Goal: Information Seeking & Learning: Learn about a topic

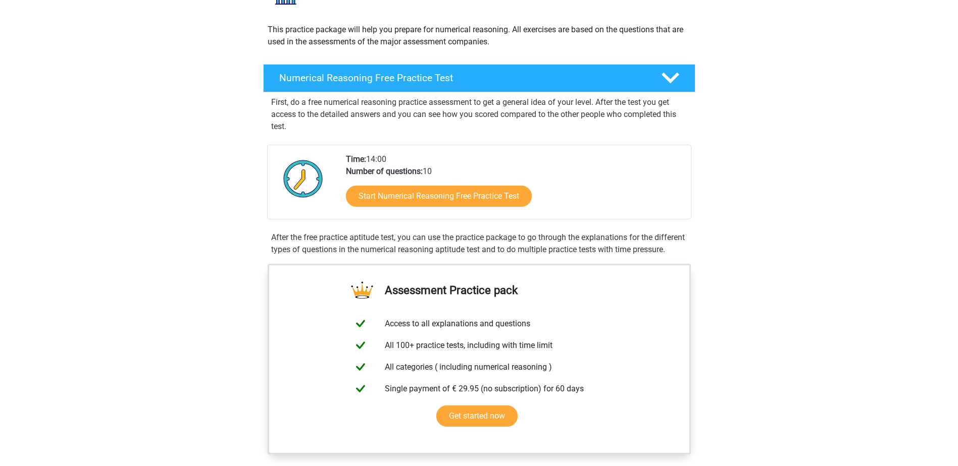
scroll to position [103, 0]
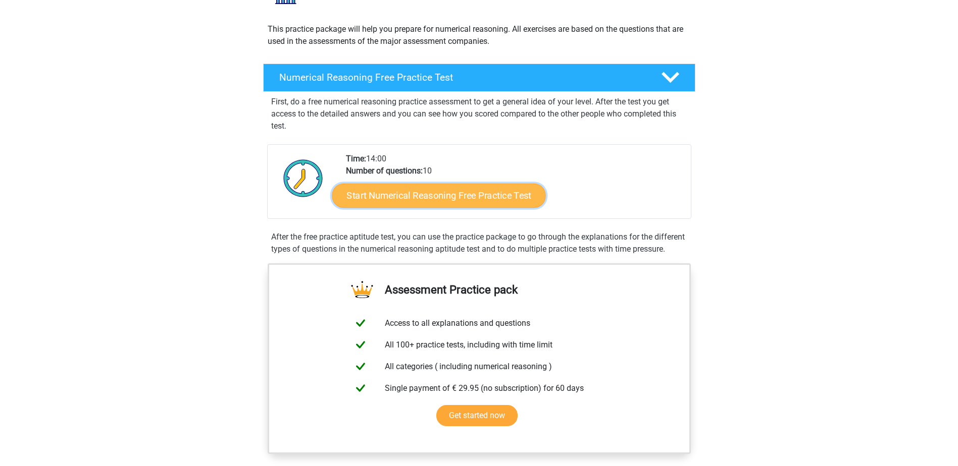
click at [426, 194] on link "Start Numerical Reasoning Free Practice Test" at bounding box center [439, 195] width 214 height 24
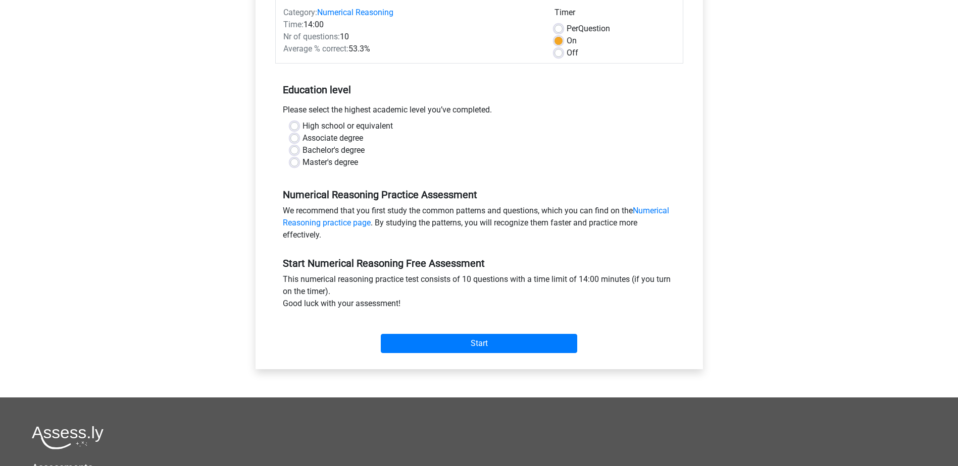
scroll to position [135, 0]
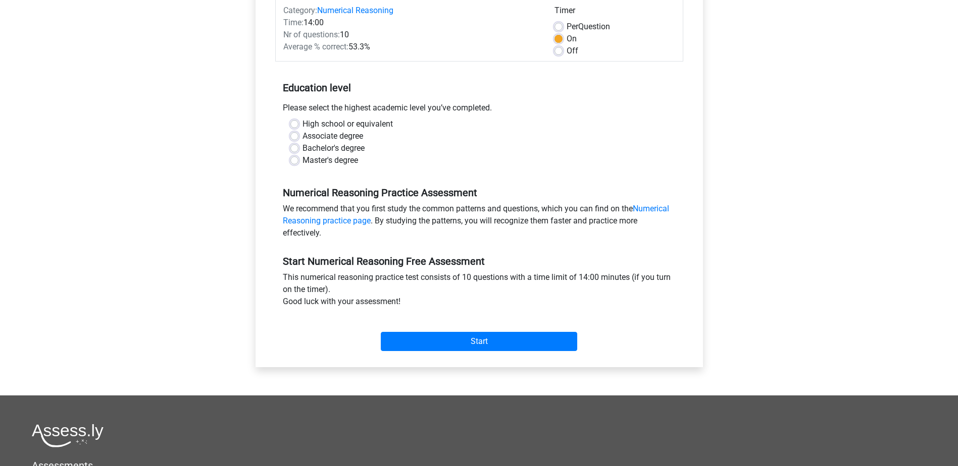
click at [302, 160] on label "Master's degree" at bounding box center [330, 160] width 56 height 12
click at [296, 160] on input "Master's degree" at bounding box center [294, 159] width 8 height 10
radio input "true"
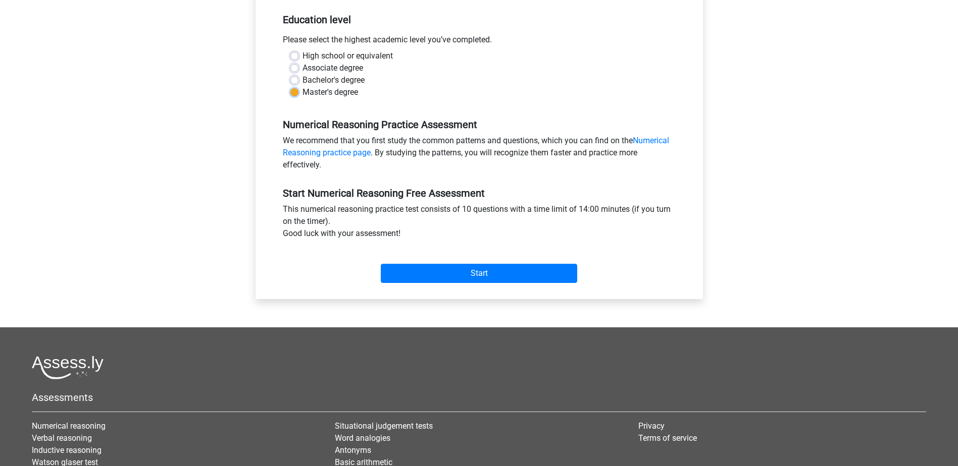
scroll to position [204, 0]
click at [461, 277] on input "Start" at bounding box center [479, 273] width 196 height 19
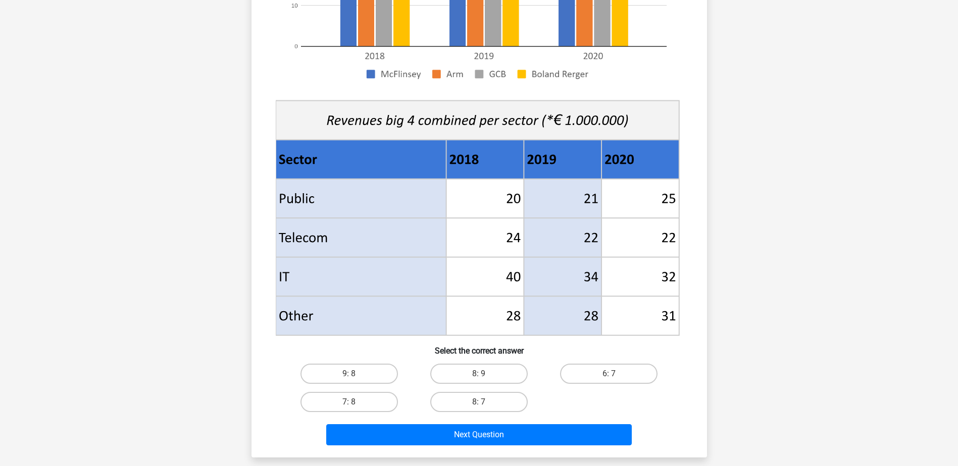
scroll to position [272, 0]
click at [457, 407] on label "8: 7" at bounding box center [478, 402] width 97 height 20
click at [479, 407] on input "8: 7" at bounding box center [482, 405] width 7 height 7
radio input "true"
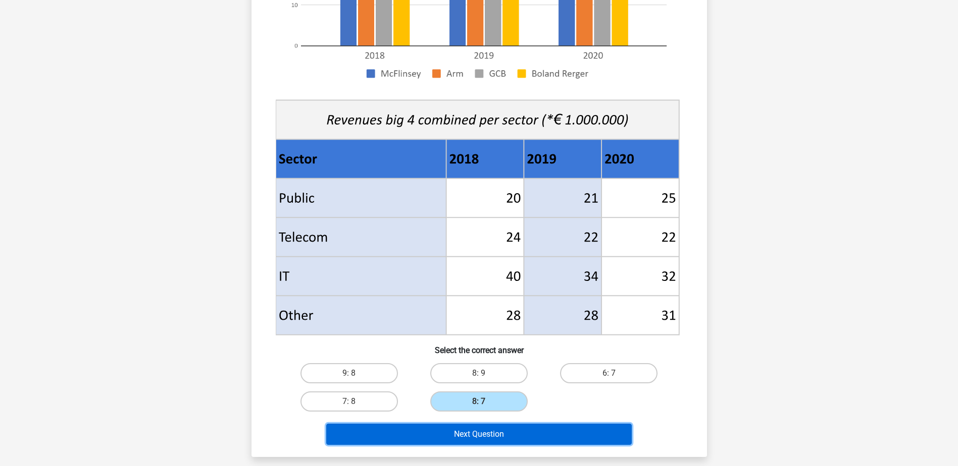
click at [482, 435] on button "Next Question" at bounding box center [478, 434] width 305 height 21
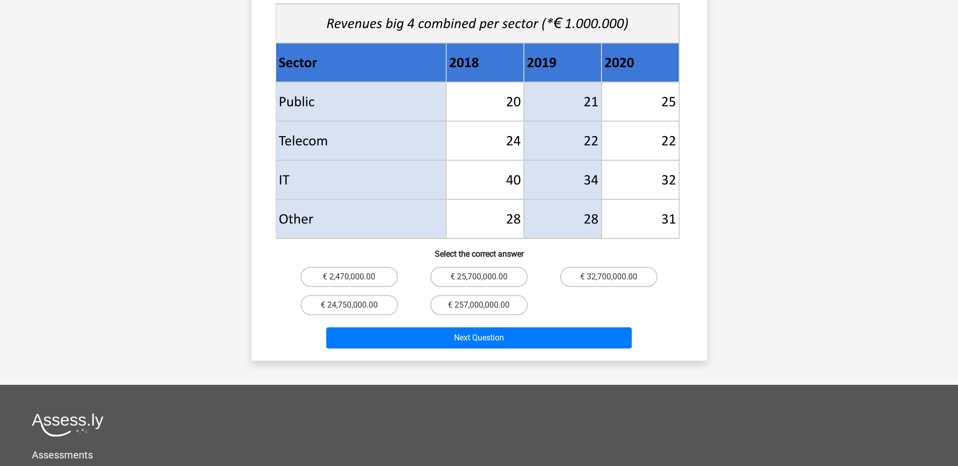
scroll to position [398, 0]
click at [347, 296] on label "€ 24,750,000.00" at bounding box center [348, 306] width 97 height 20
click at [349, 306] on input "€ 24,750,000.00" at bounding box center [352, 309] width 7 height 7
radio input "true"
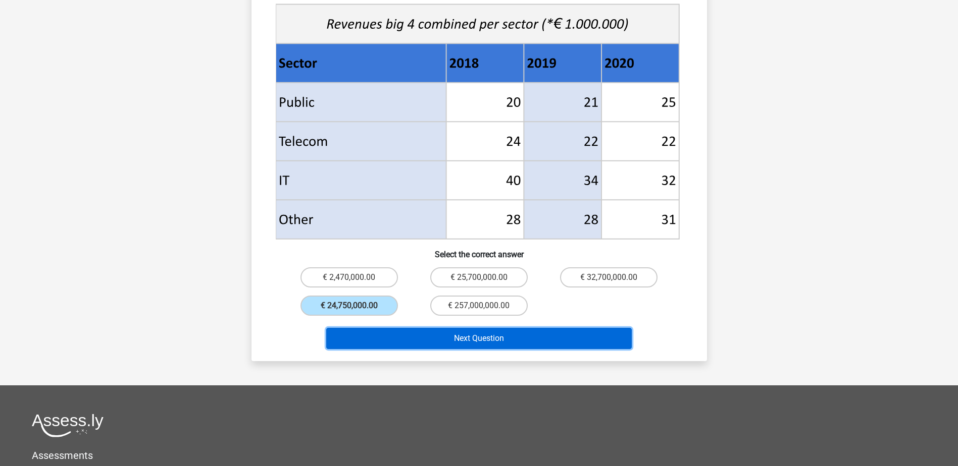
click at [466, 328] on button "Next Question" at bounding box center [478, 338] width 305 height 21
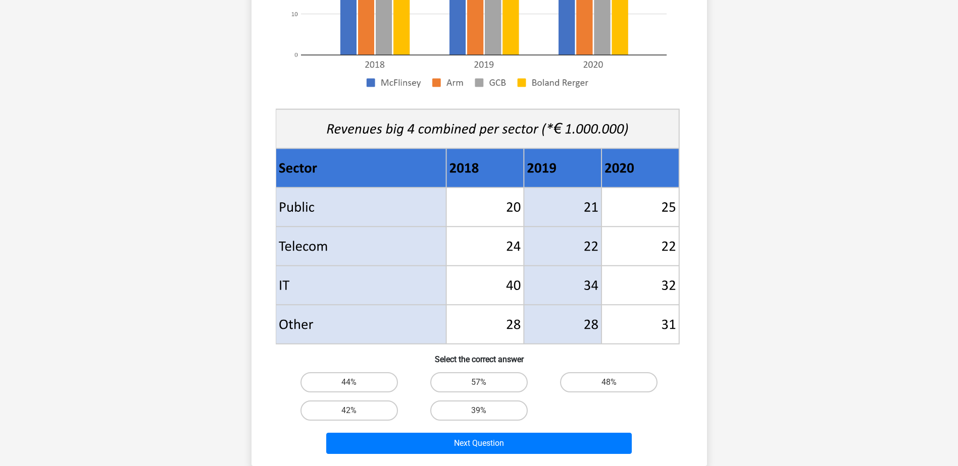
scroll to position [264, 0]
click at [473, 383] on label "57%" at bounding box center [478, 382] width 97 height 20
click at [479, 383] on input "57%" at bounding box center [482, 385] width 7 height 7
radio input "true"
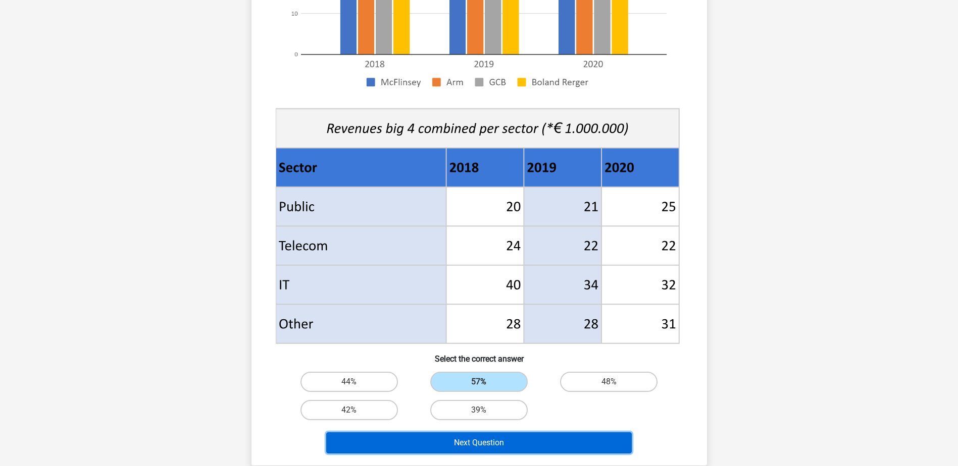
click at [471, 449] on button "Next Question" at bounding box center [478, 443] width 305 height 21
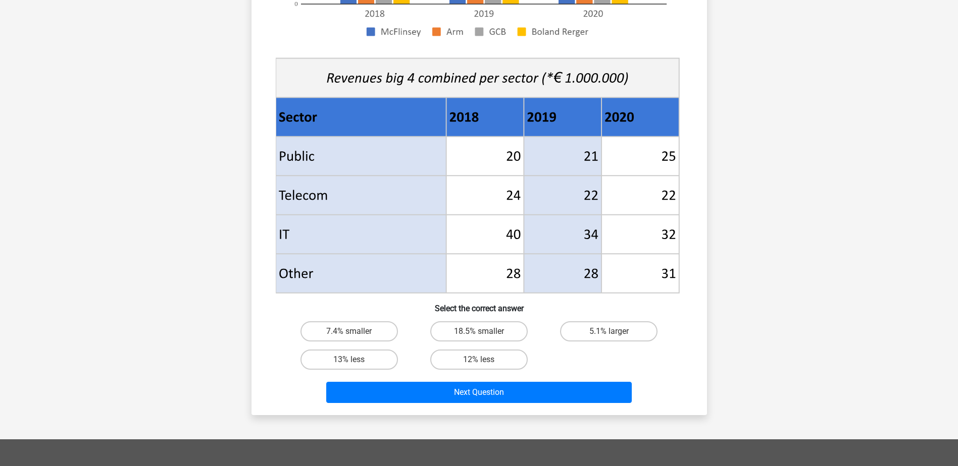
scroll to position [314, 0]
click at [458, 326] on label "18.5% smaller" at bounding box center [478, 332] width 97 height 20
click at [479, 332] on input "18.5% smaller" at bounding box center [482, 335] width 7 height 7
radio input "true"
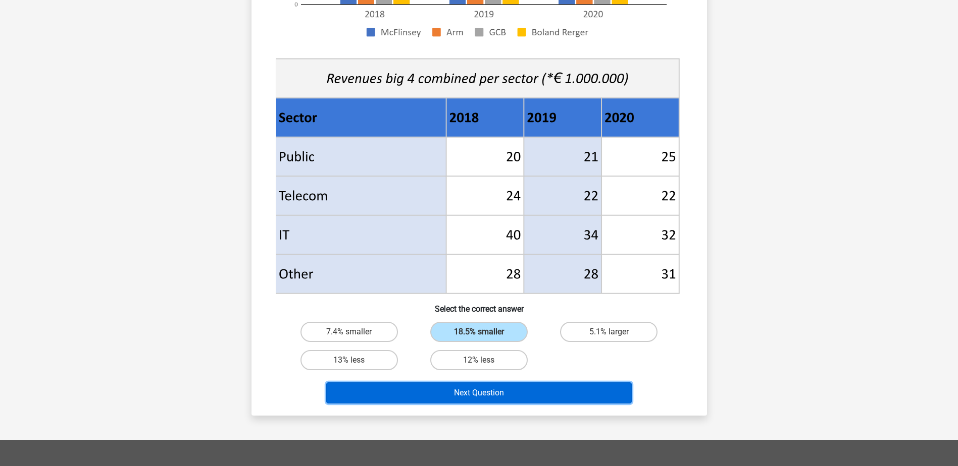
click at [461, 384] on button "Next Question" at bounding box center [478, 393] width 305 height 21
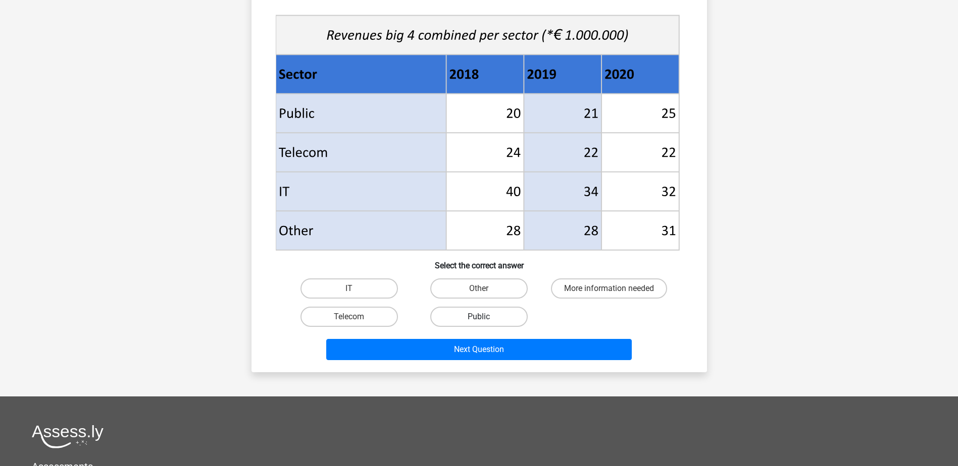
scroll to position [357, 0]
click at [484, 315] on label "Public" at bounding box center [478, 316] width 97 height 20
click at [484, 317] on input "Public" at bounding box center [482, 320] width 7 height 7
radio input "true"
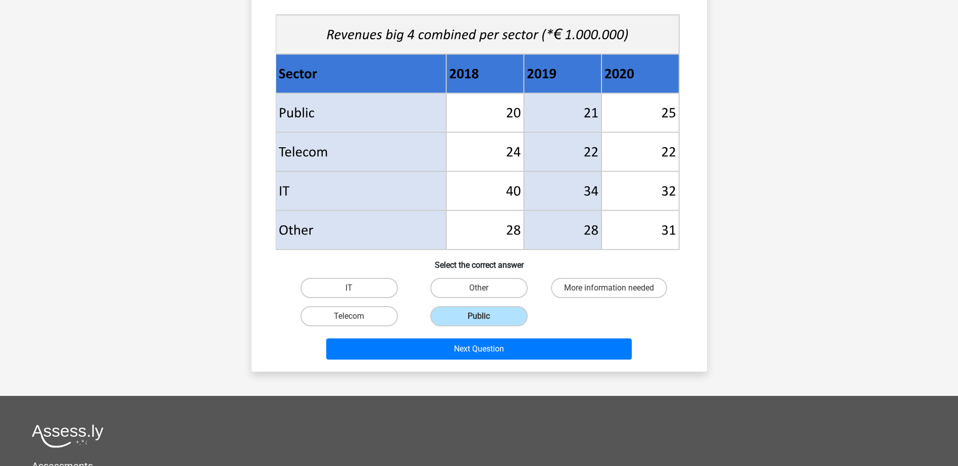
click at [458, 335] on div "Next Question" at bounding box center [479, 347] width 423 height 33
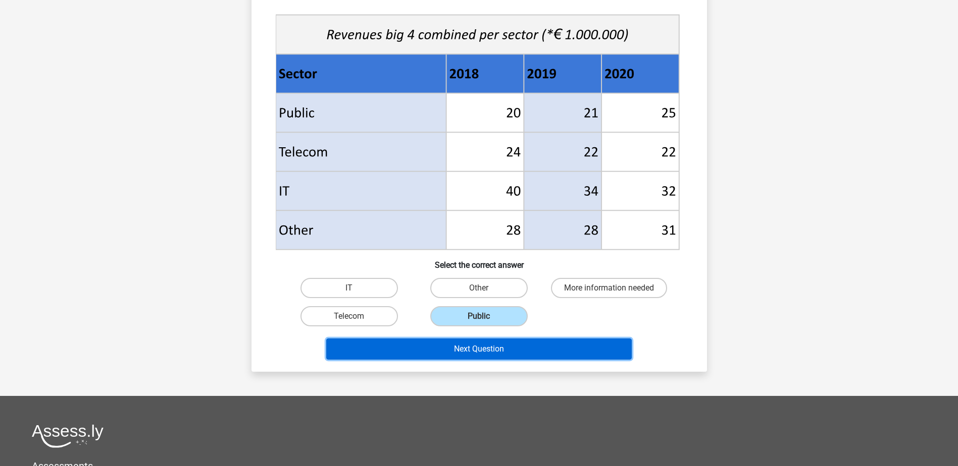
click at [460, 347] on button "Next Question" at bounding box center [478, 349] width 305 height 21
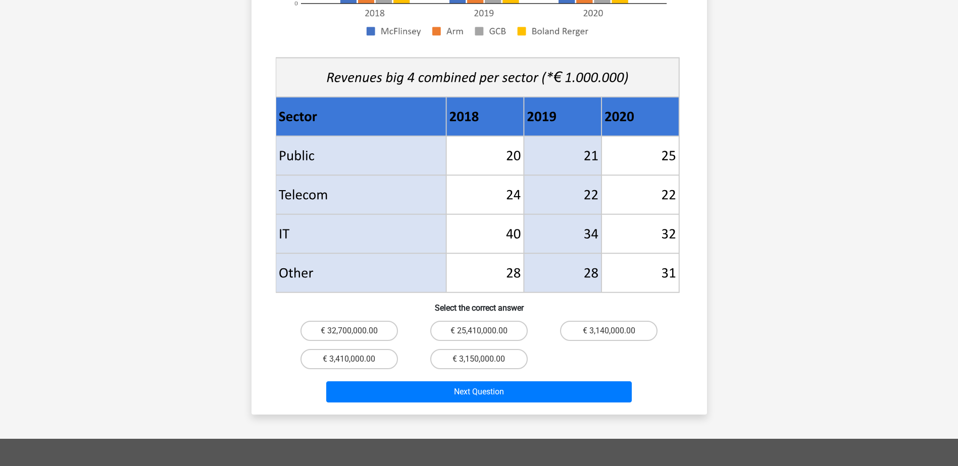
scroll to position [331, 0]
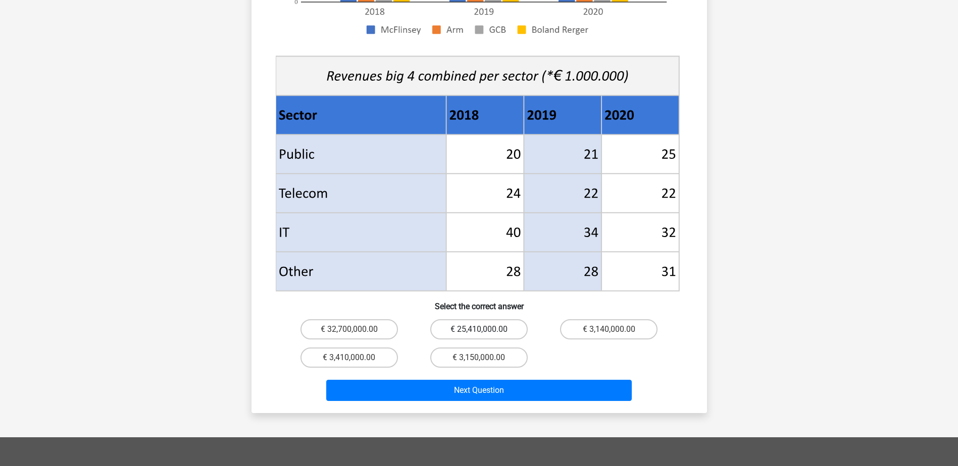
click at [489, 321] on label "€ 25,410,000.00" at bounding box center [478, 330] width 97 height 20
click at [485, 330] on input "€ 25,410,000.00" at bounding box center [482, 333] width 7 height 7
radio input "true"
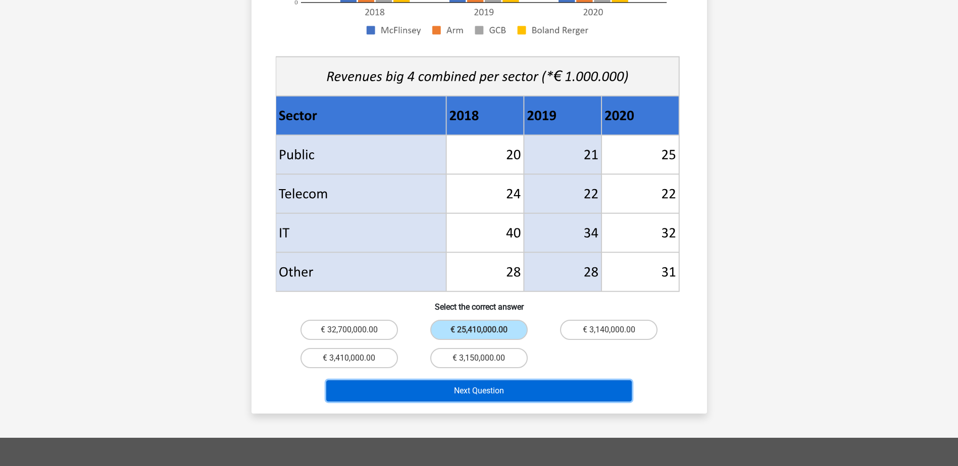
click at [507, 384] on button "Next Question" at bounding box center [478, 391] width 305 height 21
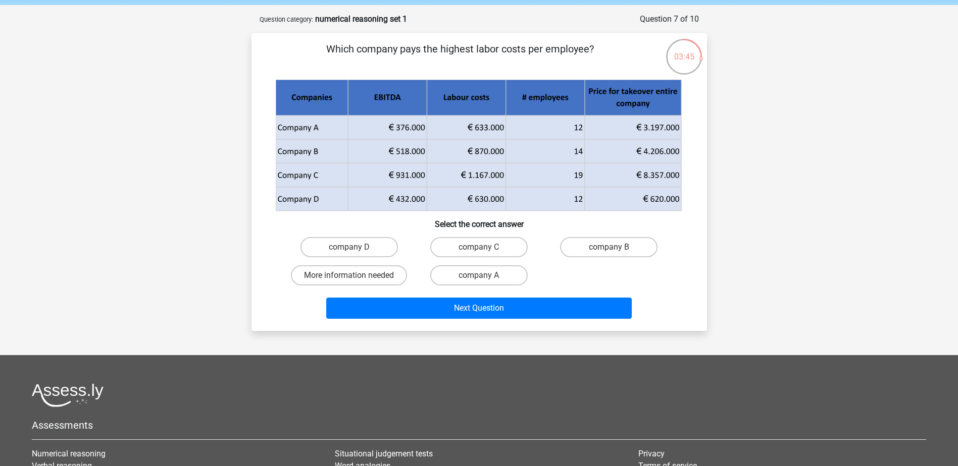
scroll to position [39, 0]
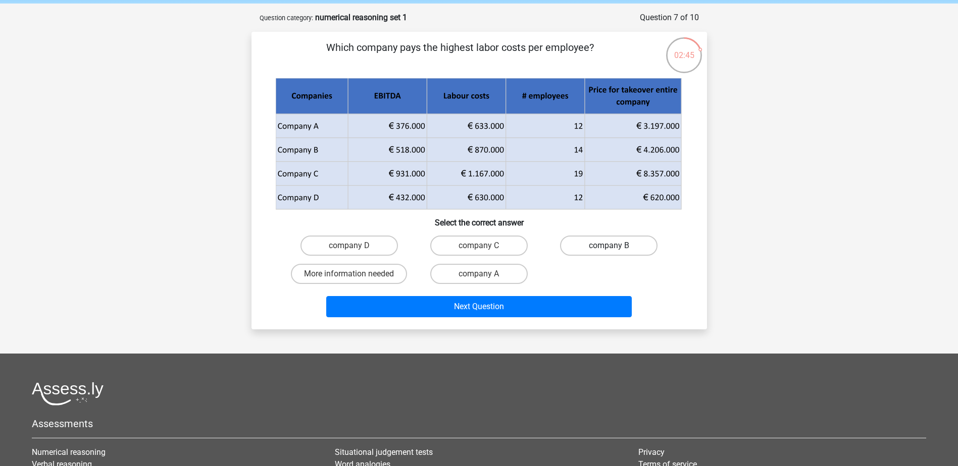
click at [591, 250] on label "company B" at bounding box center [608, 246] width 97 height 20
click at [609, 250] on input "company B" at bounding box center [612, 249] width 7 height 7
radio input "true"
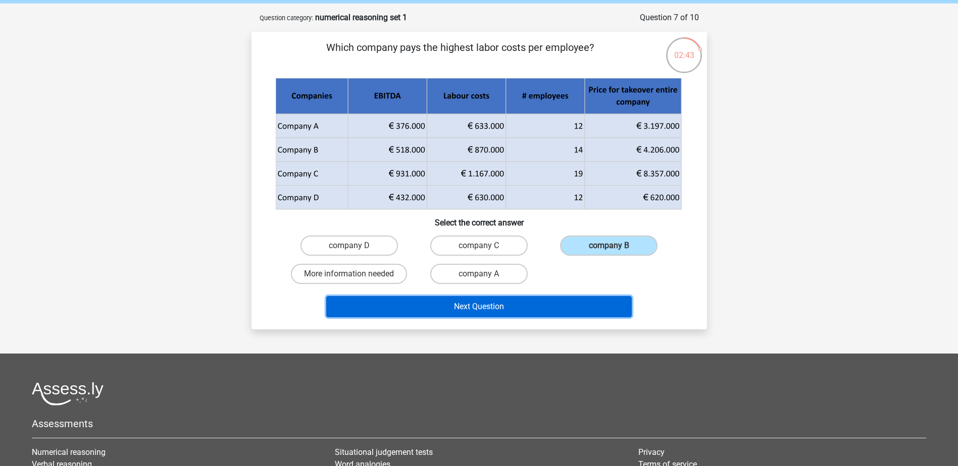
click at [479, 309] on button "Next Question" at bounding box center [478, 306] width 305 height 21
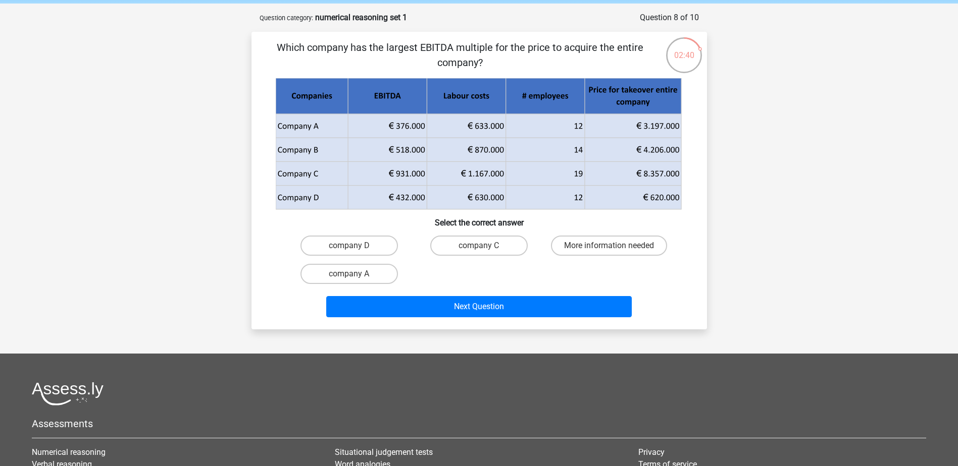
scroll to position [0, 0]
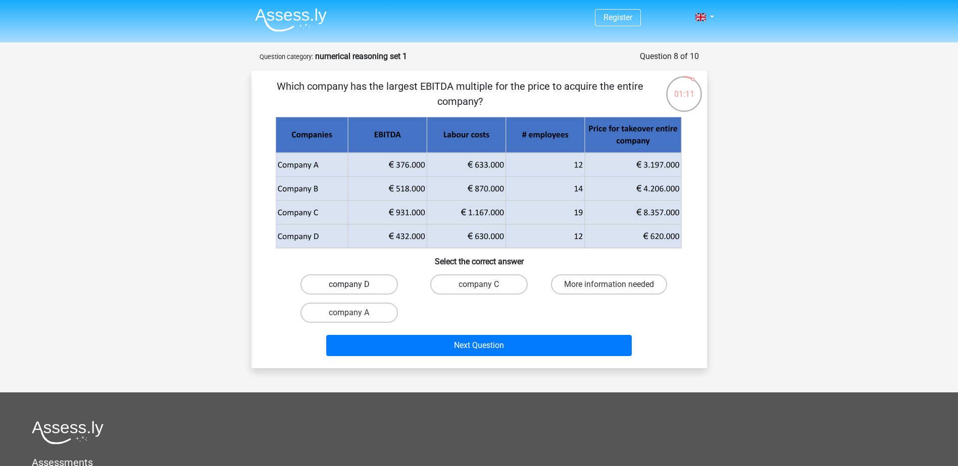
click at [372, 289] on label "company D" at bounding box center [348, 285] width 97 height 20
click at [355, 289] on input "company D" at bounding box center [352, 288] width 7 height 7
radio input "true"
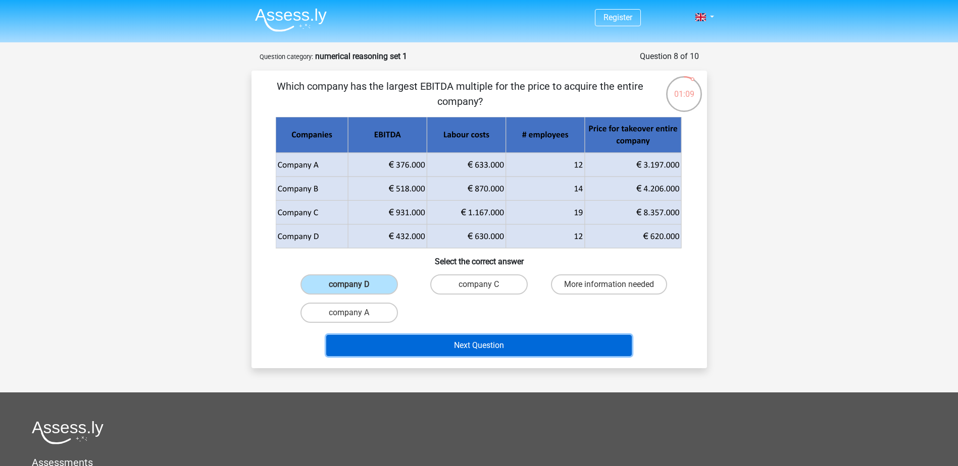
click at [473, 346] on button "Next Question" at bounding box center [478, 345] width 305 height 21
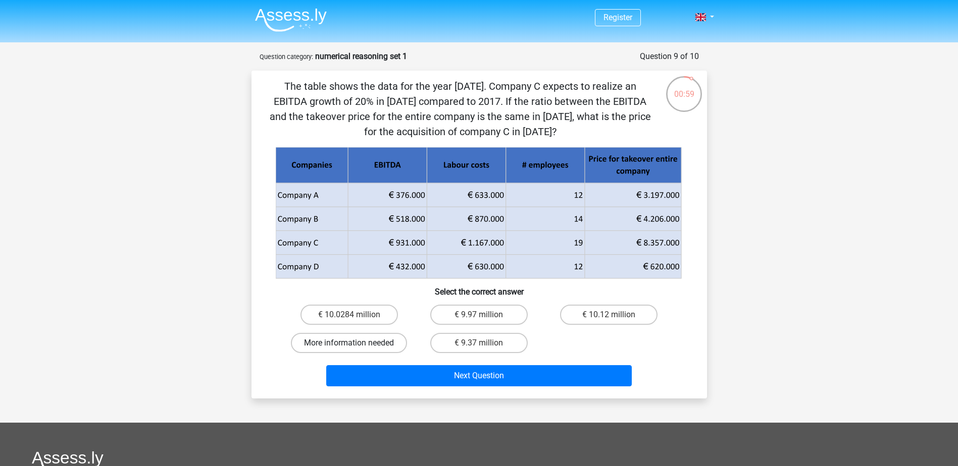
click at [349, 337] on label "More information needed" at bounding box center [349, 343] width 116 height 20
click at [349, 343] on input "More information needed" at bounding box center [352, 346] width 7 height 7
radio input "true"
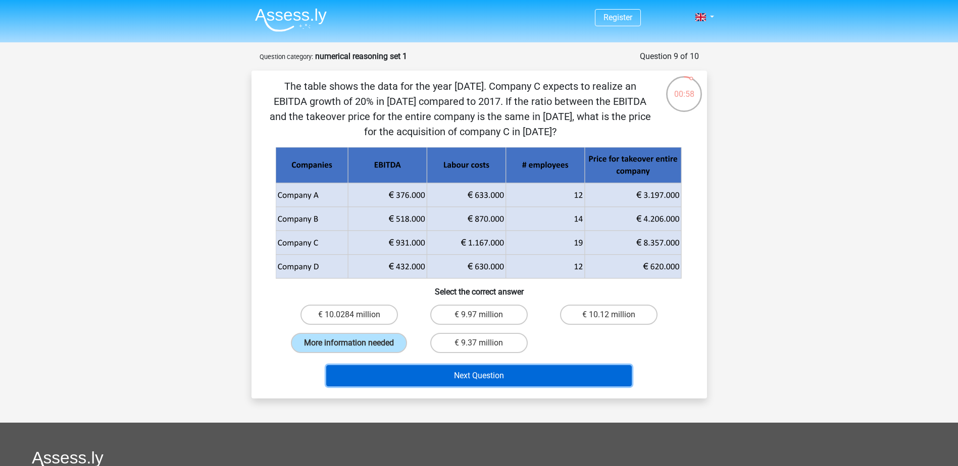
click at [412, 370] on button "Next Question" at bounding box center [478, 376] width 305 height 21
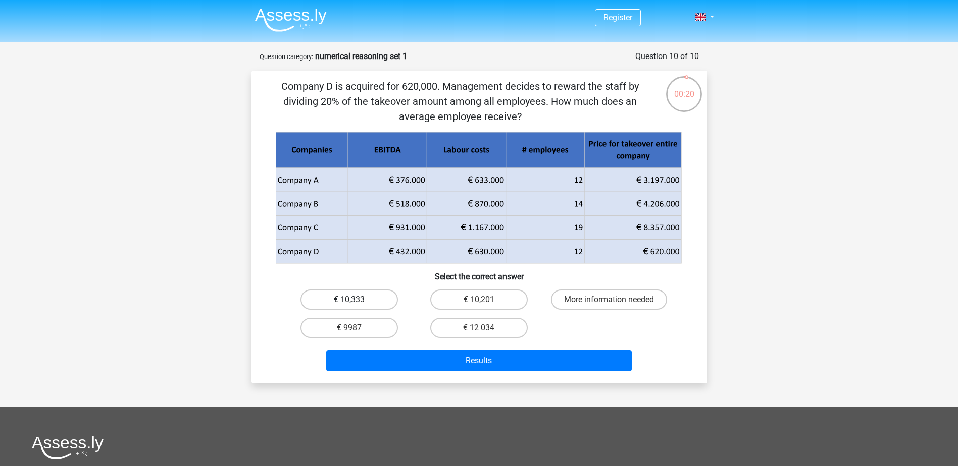
click at [365, 301] on label "€ 10,333" at bounding box center [348, 300] width 97 height 20
click at [355, 301] on input "€ 10,333" at bounding box center [352, 303] width 7 height 7
radio input "true"
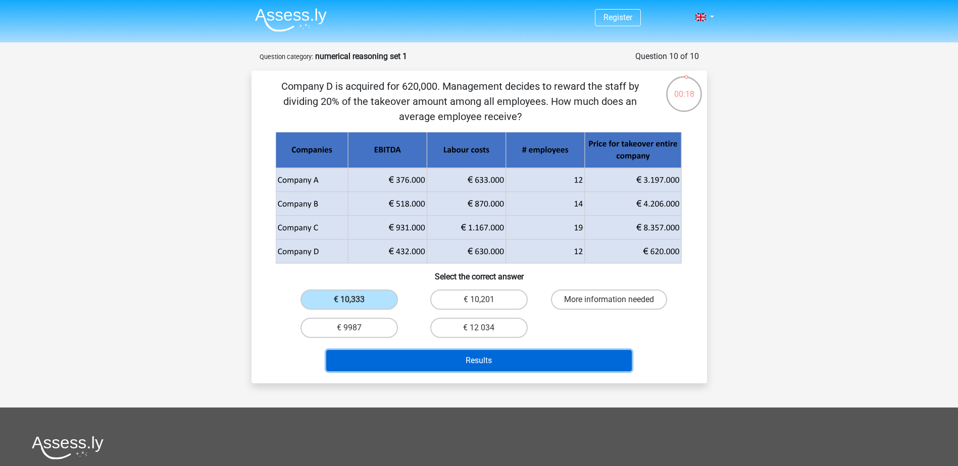
click at [439, 357] on button "Results" at bounding box center [478, 360] width 305 height 21
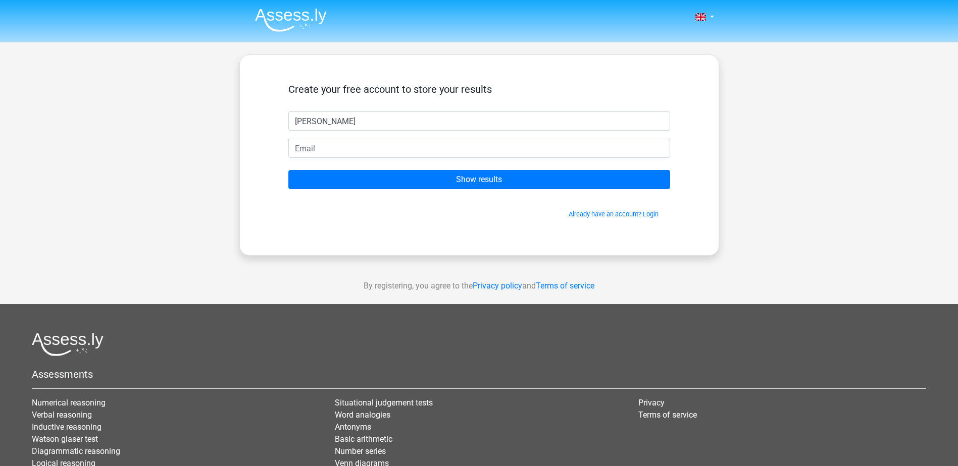
type input "[PERSON_NAME]"
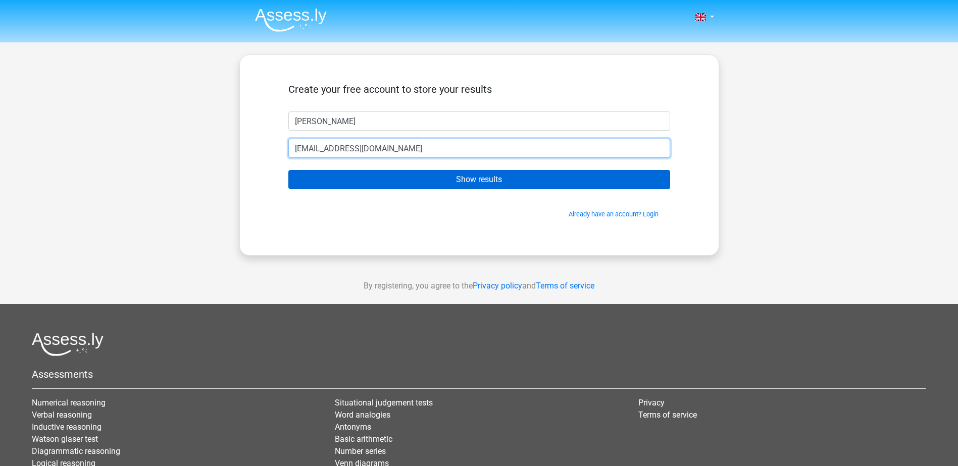
type input "[EMAIL_ADDRESS][DOMAIN_NAME]"
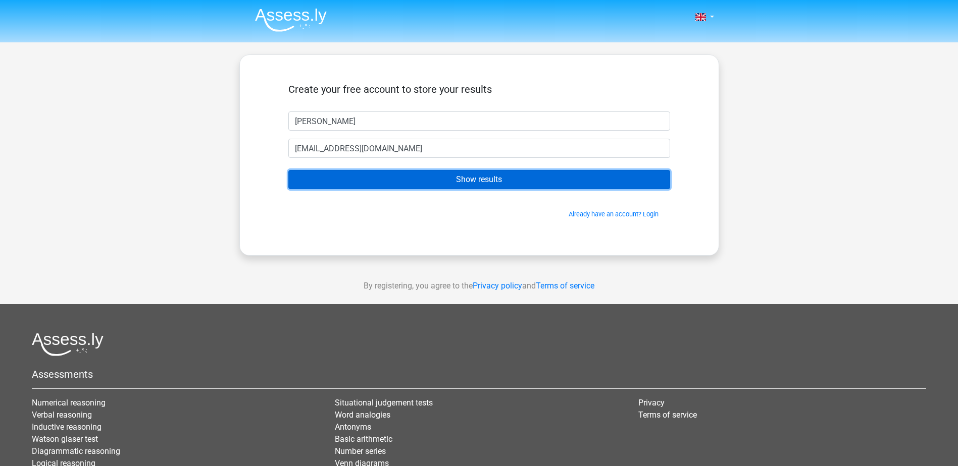
click at [475, 182] on input "Show results" at bounding box center [479, 179] width 382 height 19
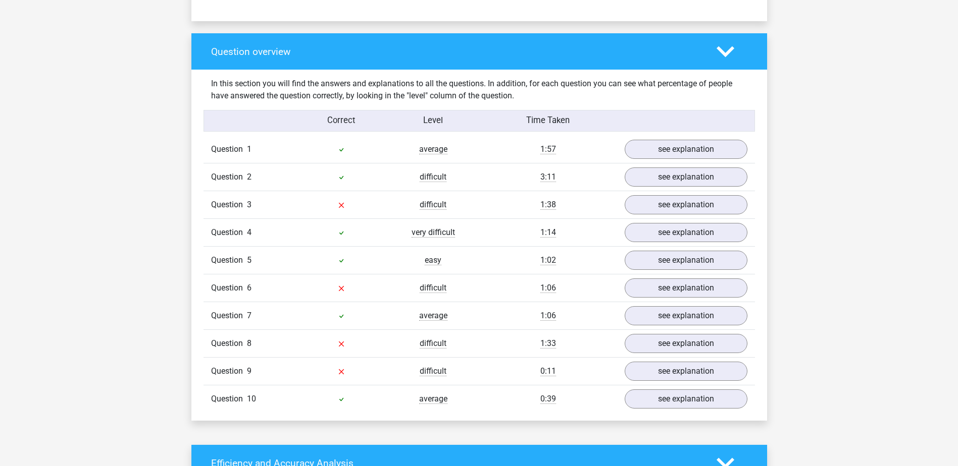
scroll to position [716, 0]
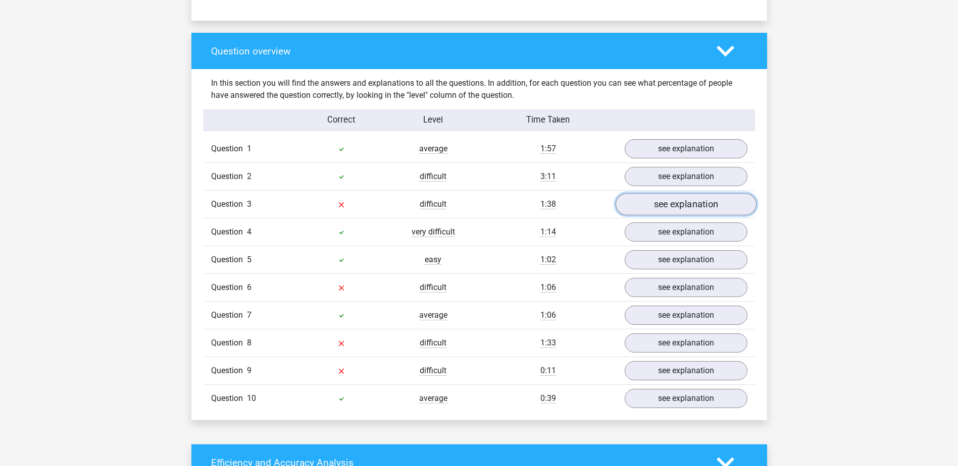
click at [667, 214] on link "see explanation" at bounding box center [685, 205] width 141 height 22
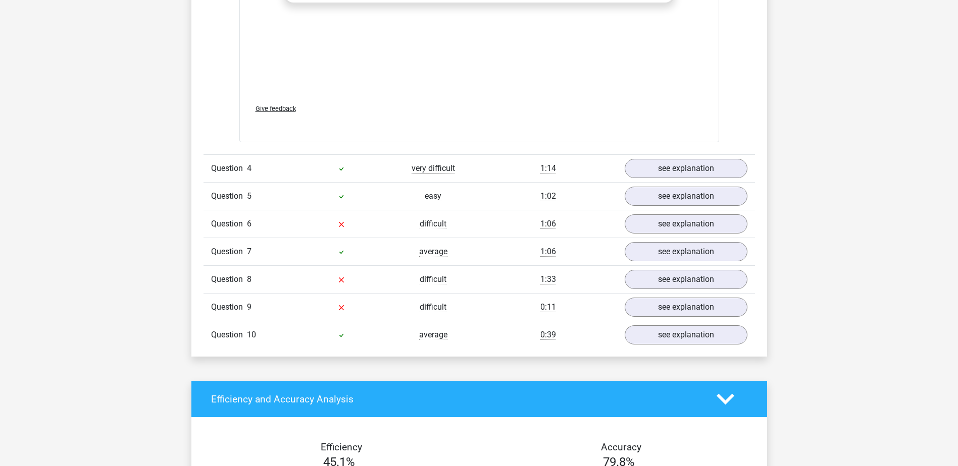
scroll to position [1833, 0]
click at [668, 219] on link "see explanation" at bounding box center [685, 224] width 141 height 22
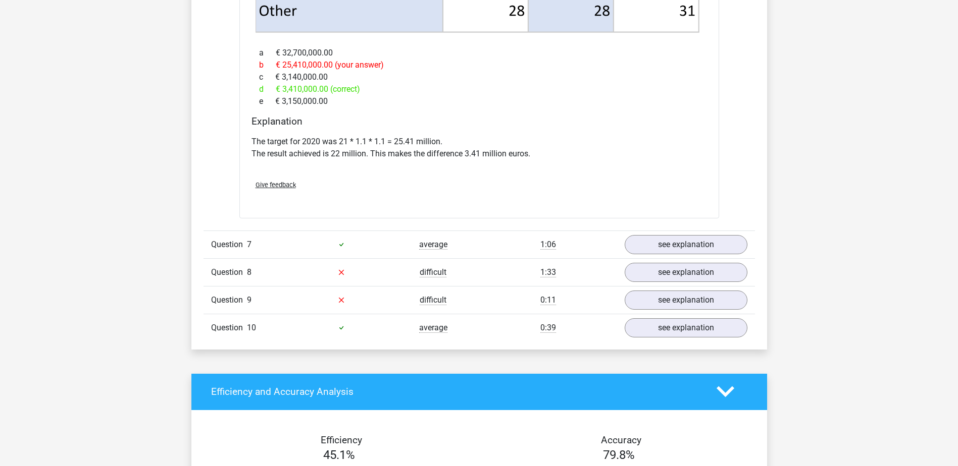
scroll to position [2622, 0]
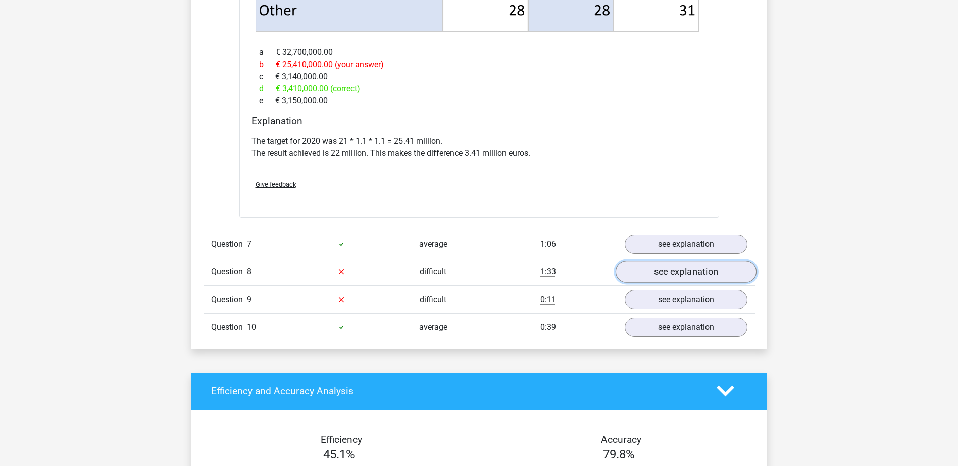
click at [693, 267] on link "see explanation" at bounding box center [685, 272] width 141 height 22
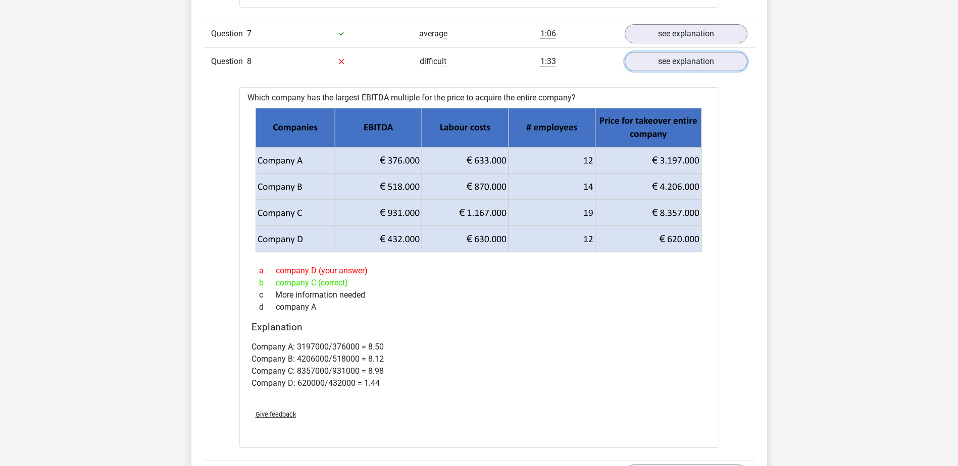
scroll to position [2833, 0]
